Goal: Information Seeking & Learning: Learn about a topic

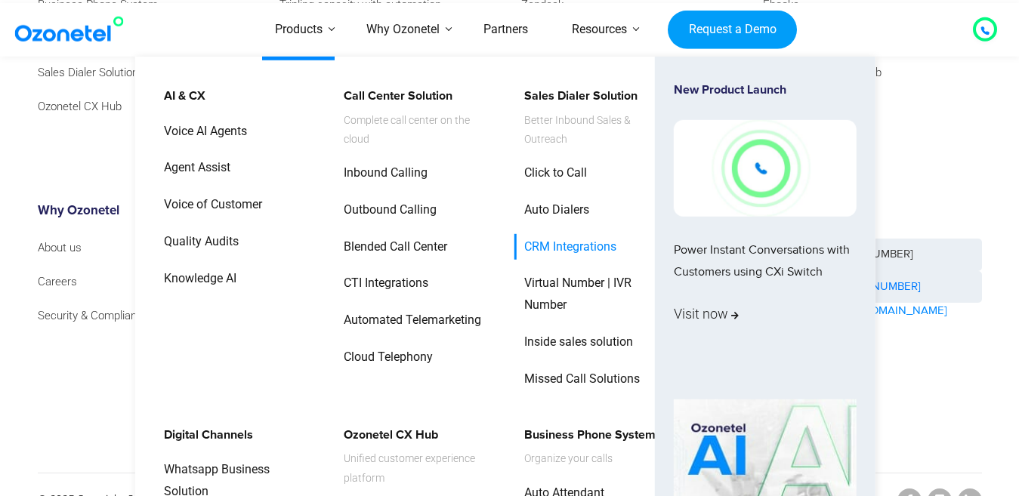
scroll to position [11531, 0]
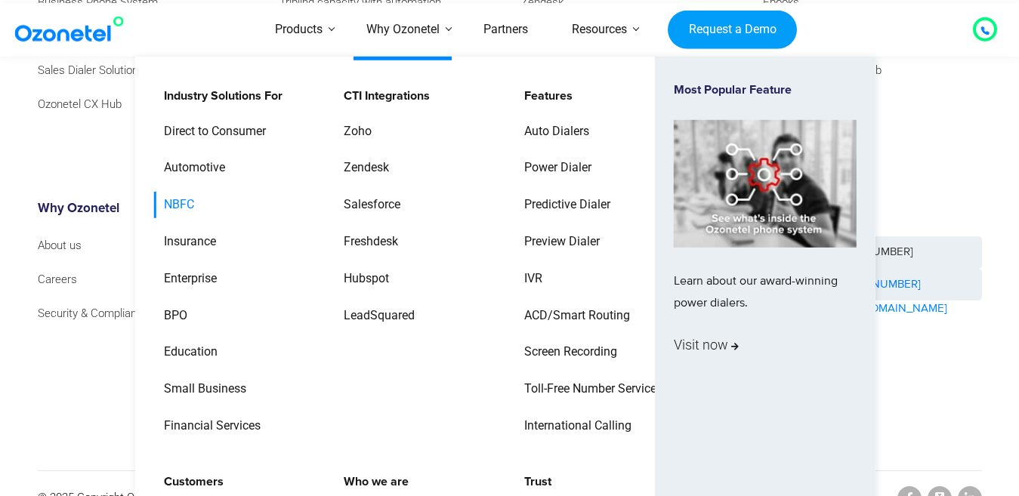
click at [169, 201] on link "NBFC" at bounding box center [175, 205] width 42 height 26
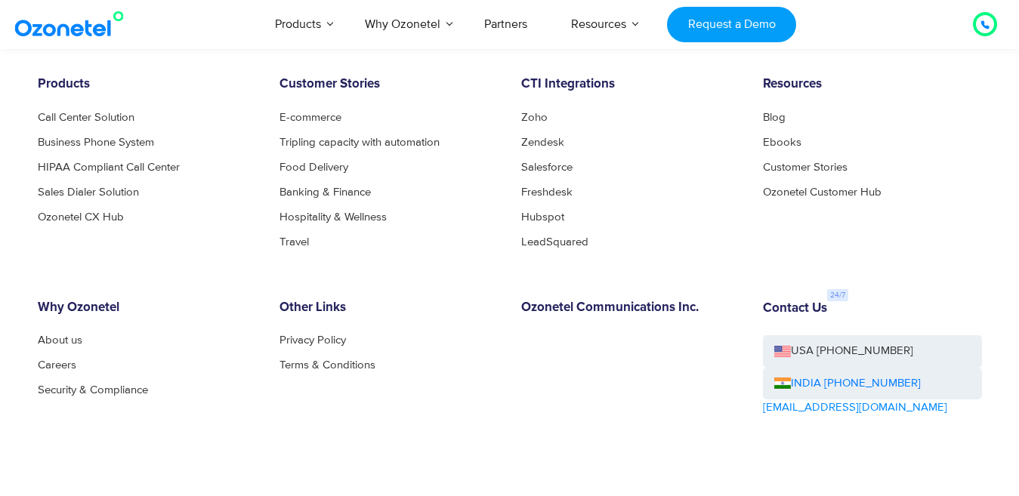
scroll to position [4090, 0]
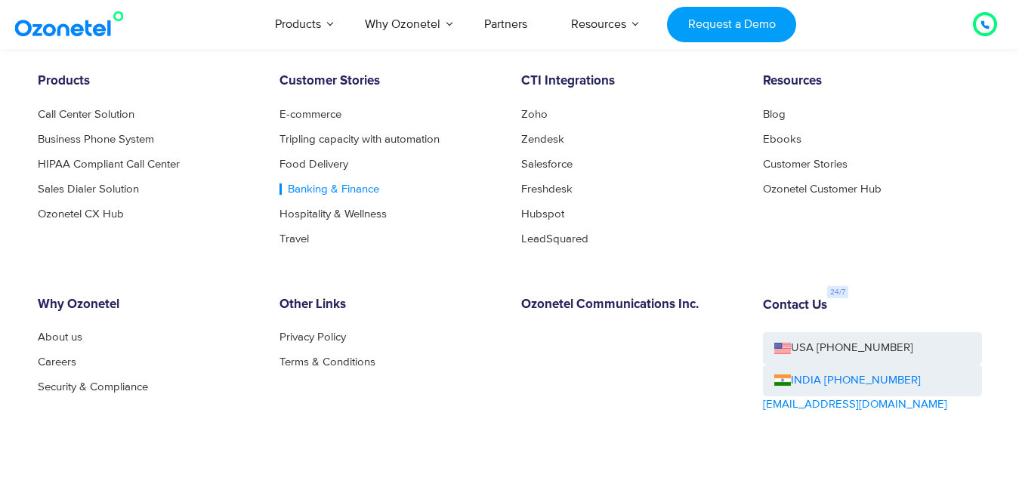
click at [322, 188] on link "Banking & Finance" at bounding box center [329, 189] width 100 height 11
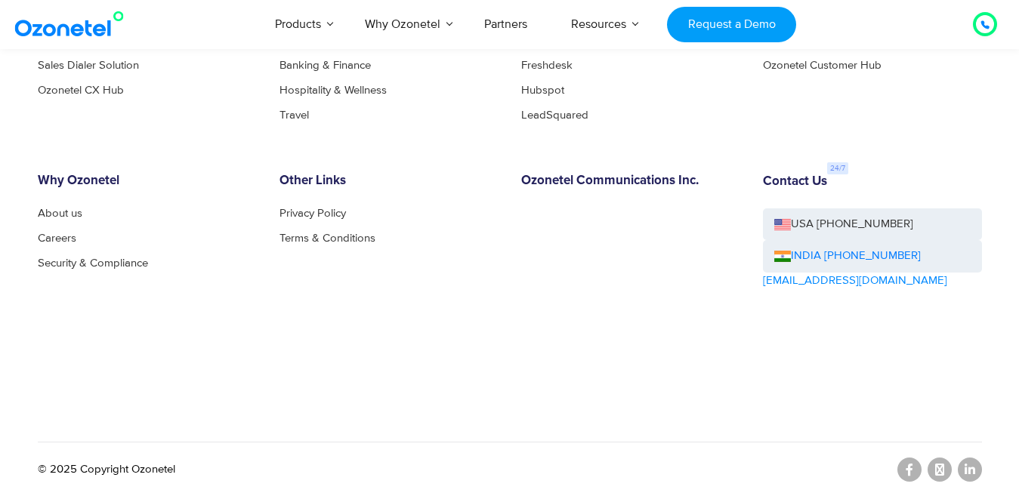
scroll to position [2807, 0]
